Goal: Answer question/provide support

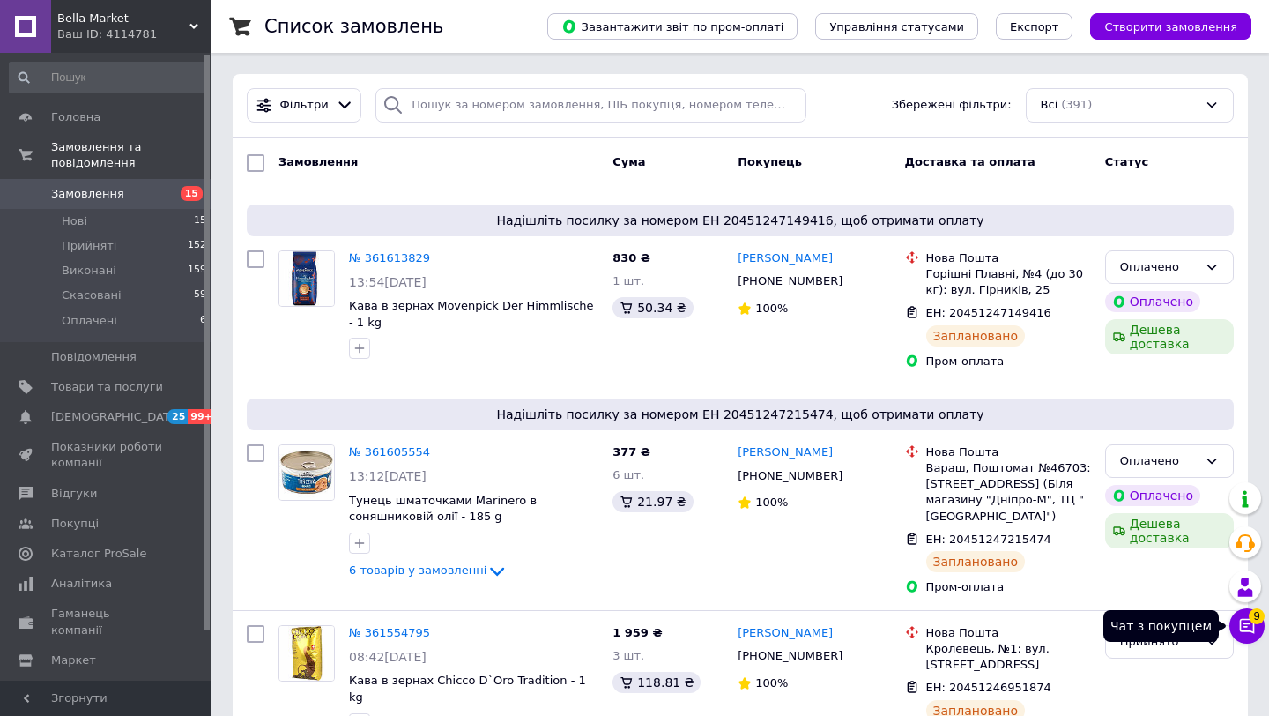
click at [1245, 627] on icon at bounding box center [1247, 626] width 18 height 18
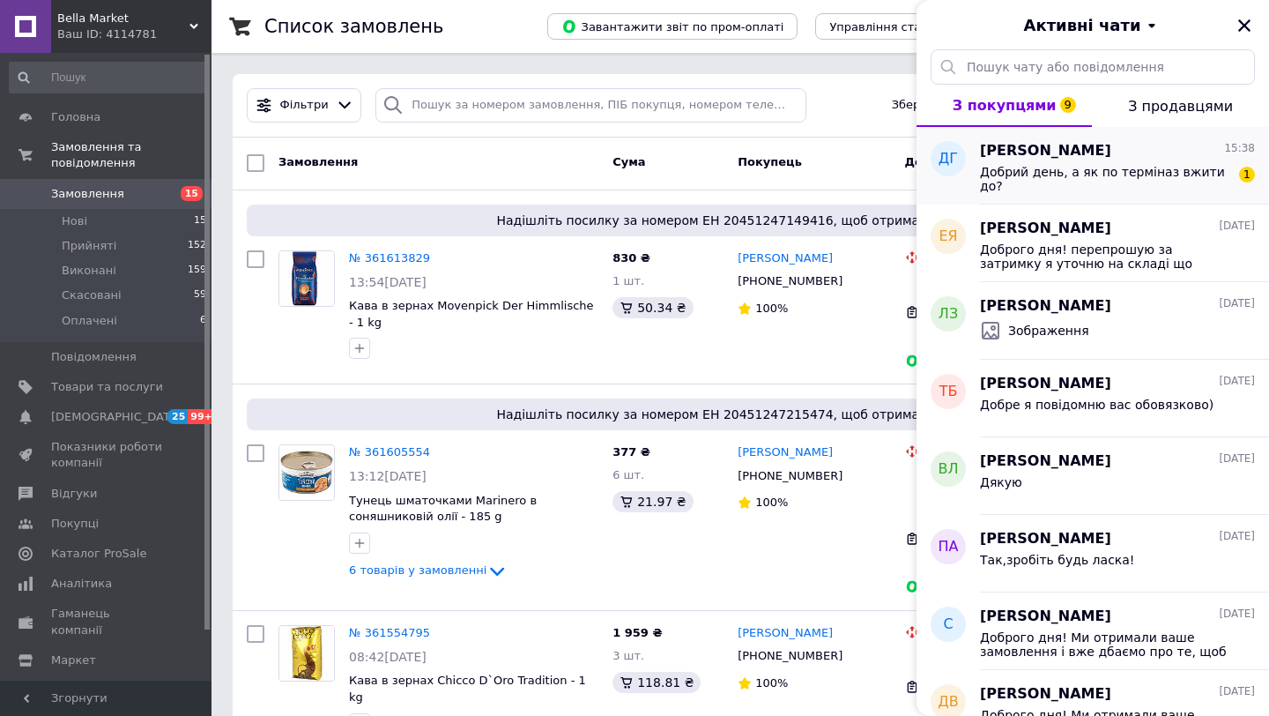
click at [1063, 183] on div "Добрий день, а як по терміназ вжити до?" at bounding box center [1105, 179] width 250 height 28
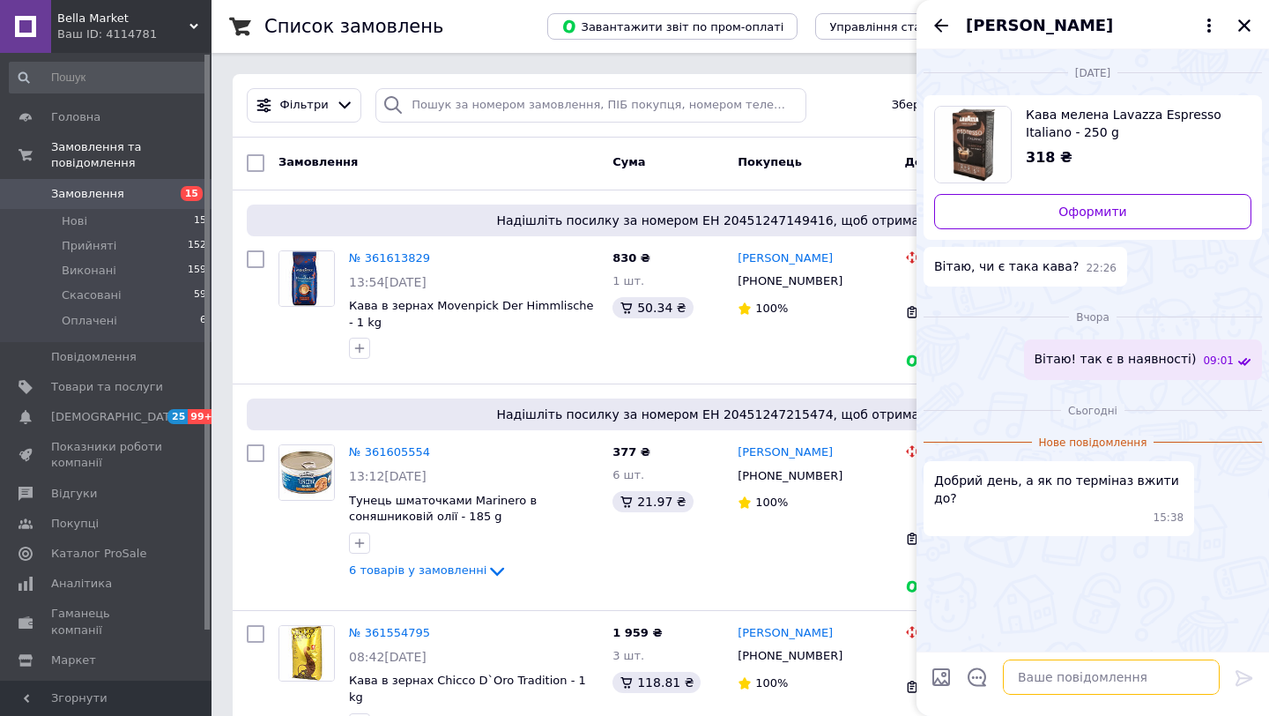
click at [1114, 666] on textarea at bounding box center [1111, 676] width 217 height 35
type textarea "д"
type textarea "Добрий день, до [DATE]!"
click at [1249, 673] on icon at bounding box center [1244, 677] width 21 height 21
